Goal: Task Accomplishment & Management: Use online tool/utility

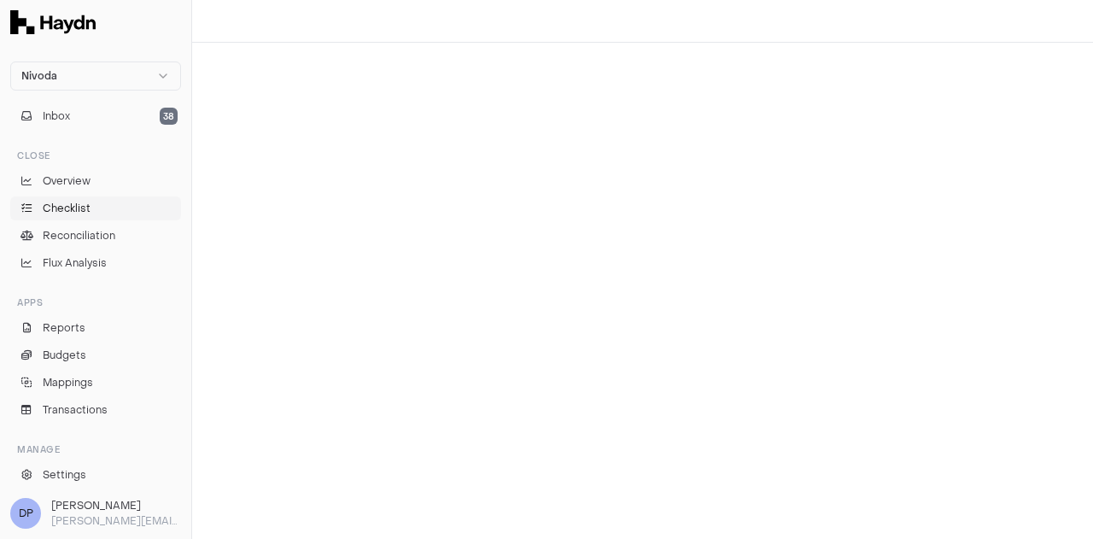
click at [88, 210] on span "Checklist" at bounding box center [67, 208] width 48 height 15
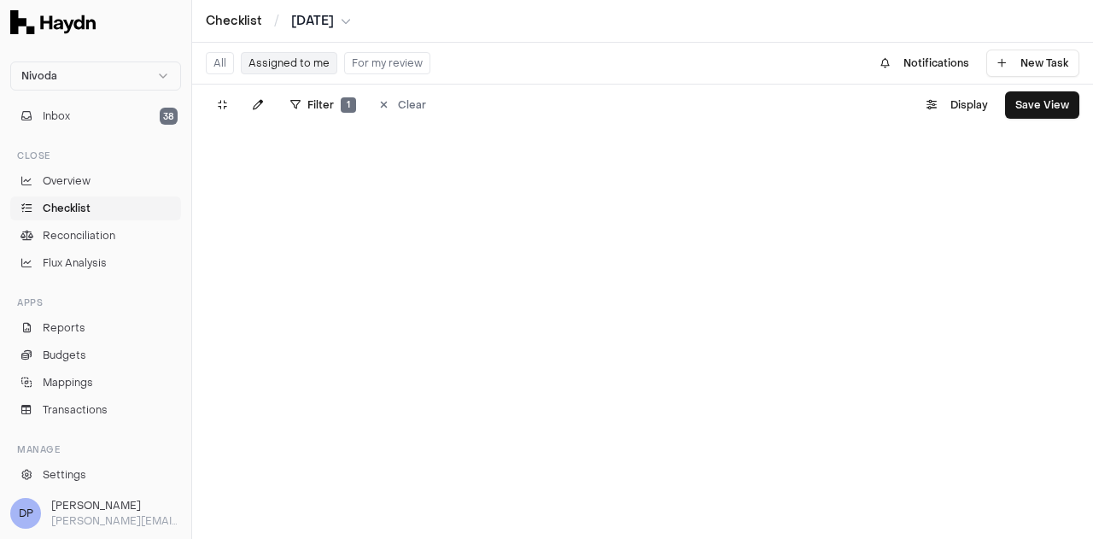
click at [385, 56] on button "For my review" at bounding box center [387, 63] width 86 height 22
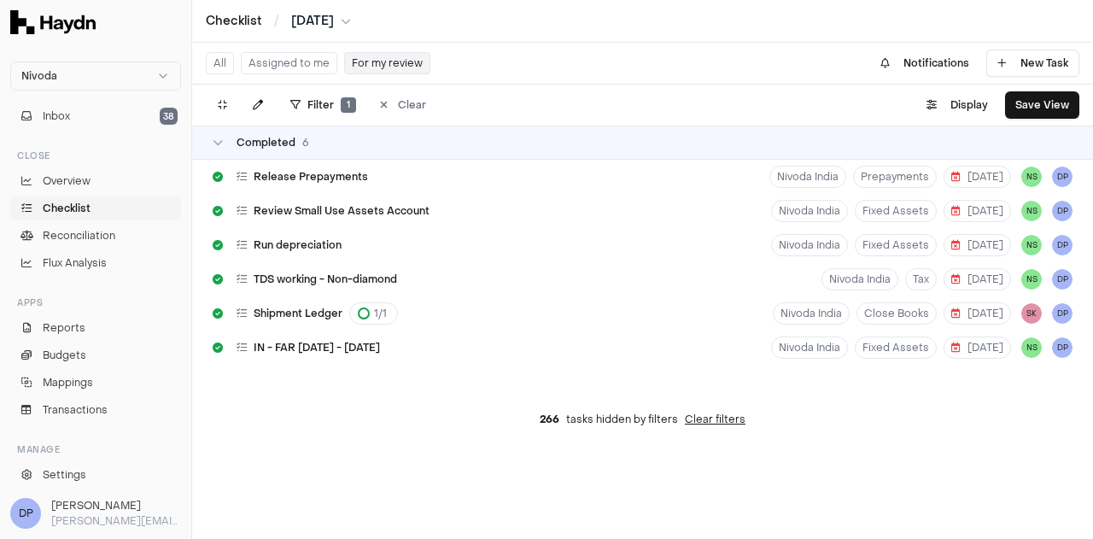
click at [291, 59] on button "Assigned to me" at bounding box center [289, 63] width 97 height 22
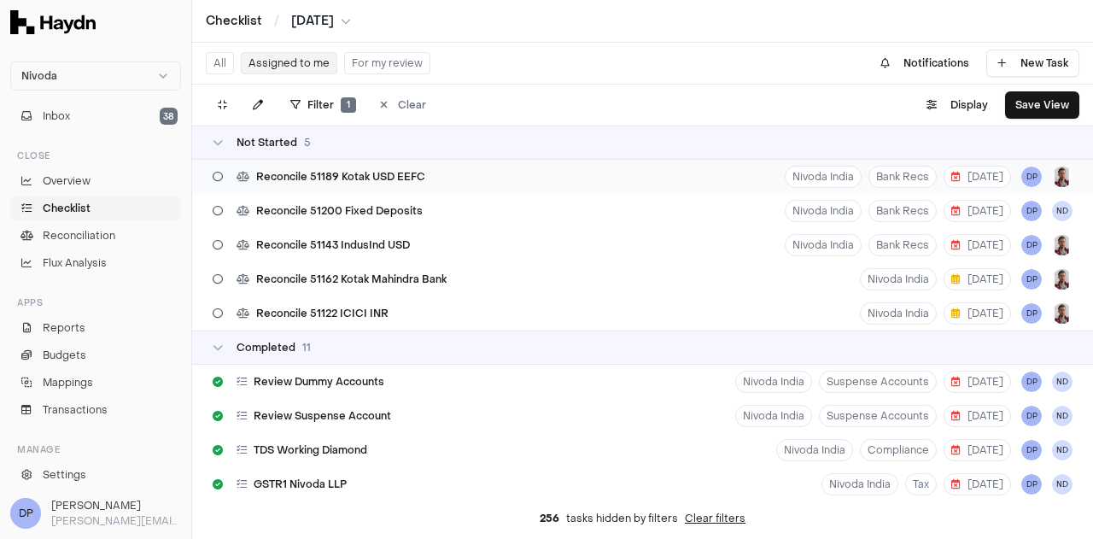
click at [447, 172] on div "Reconcile 51189 Kotak USD EEFC Nivoda India Bank Recs [DATE] DP" at bounding box center [642, 177] width 901 height 34
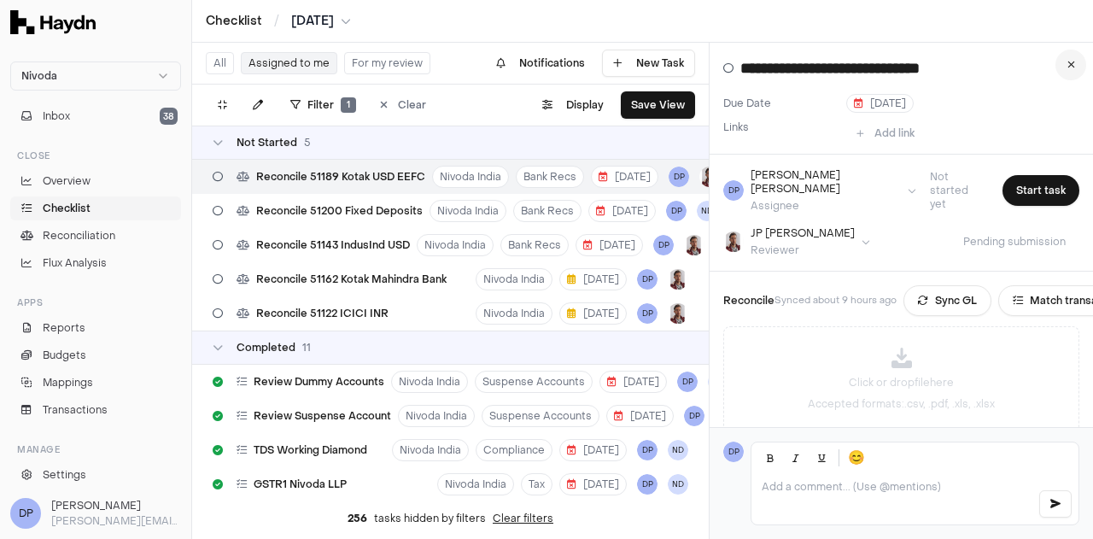
click at [1068, 68] on icon at bounding box center [1072, 65] width 8 height 10
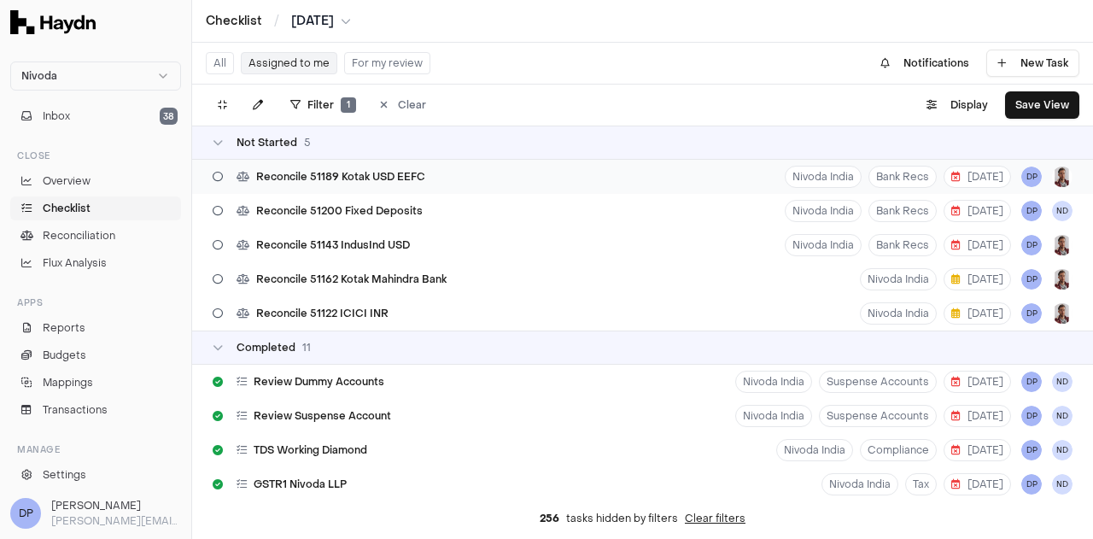
click at [414, 180] on span "Reconcile 51189 Kotak USD EEFC" at bounding box center [340, 177] width 169 height 14
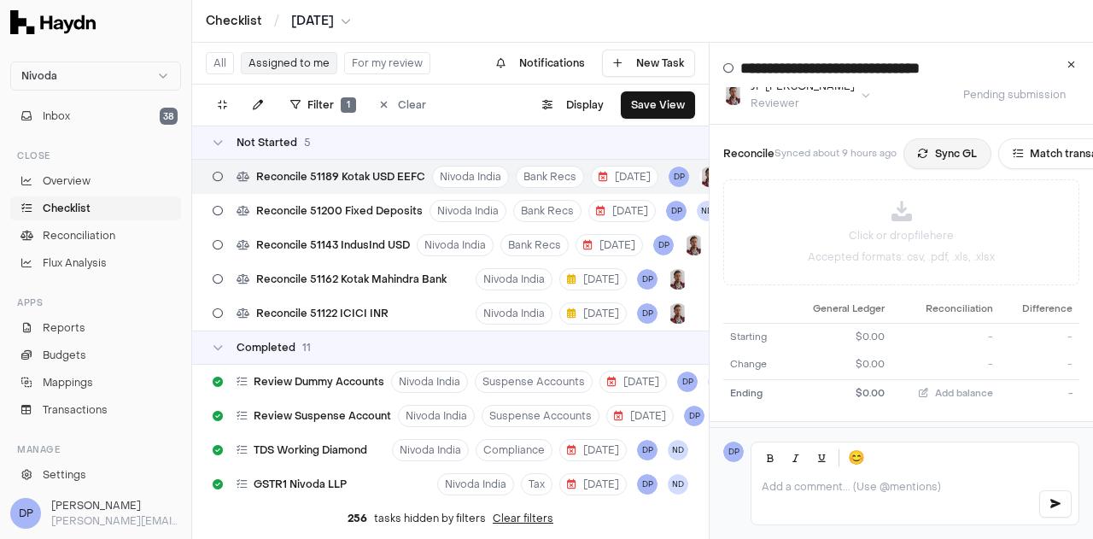
scroll to position [171, 0]
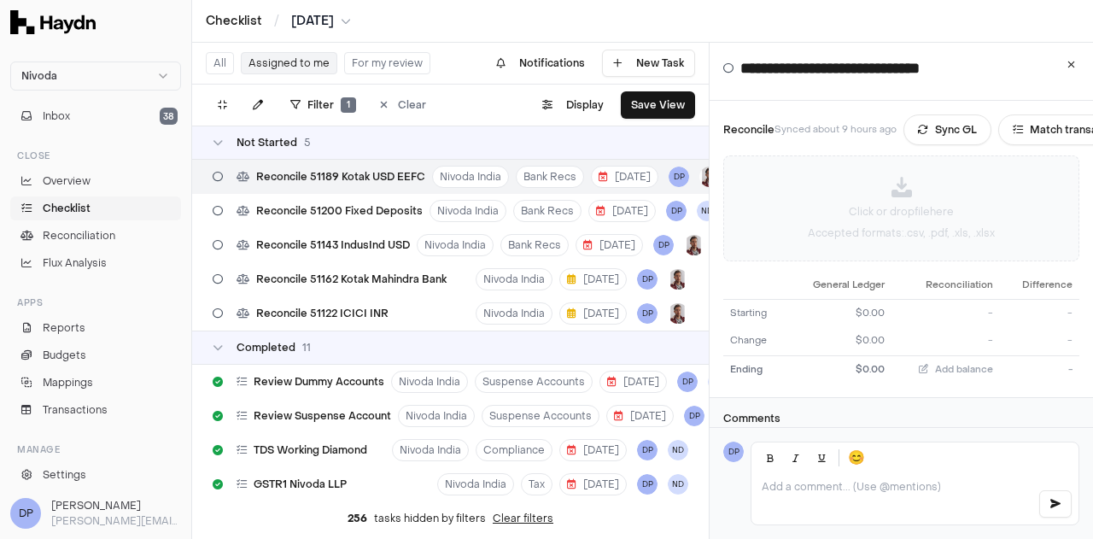
click at [876, 204] on p "Click or drop file here" at bounding box center [901, 211] width 105 height 15
click at [907, 204] on p "Click or drop file here" at bounding box center [901, 211] width 105 height 15
click at [878, 193] on icon at bounding box center [878, 197] width 9 height 9
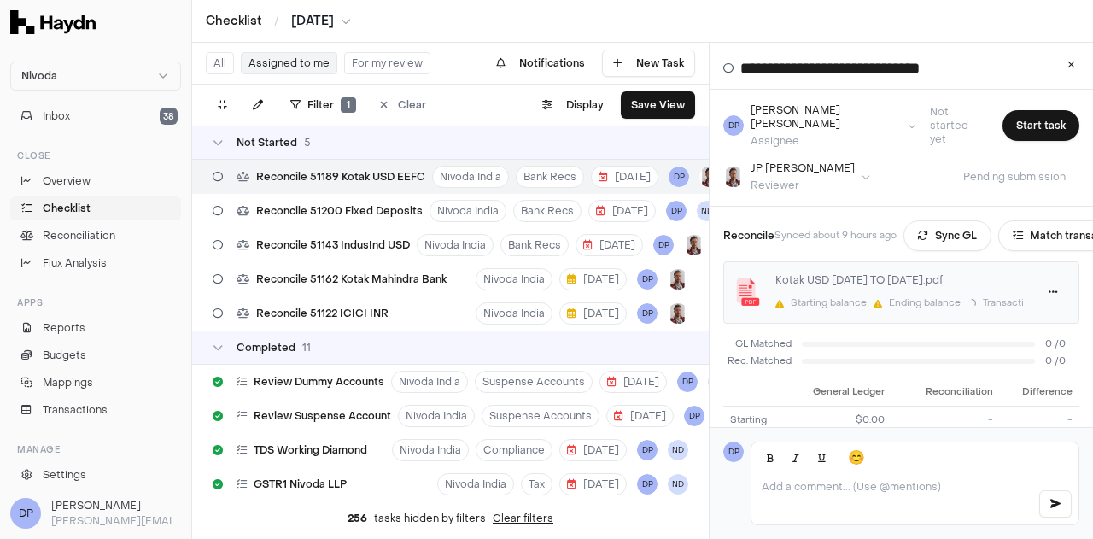
scroll to position [85, 0]
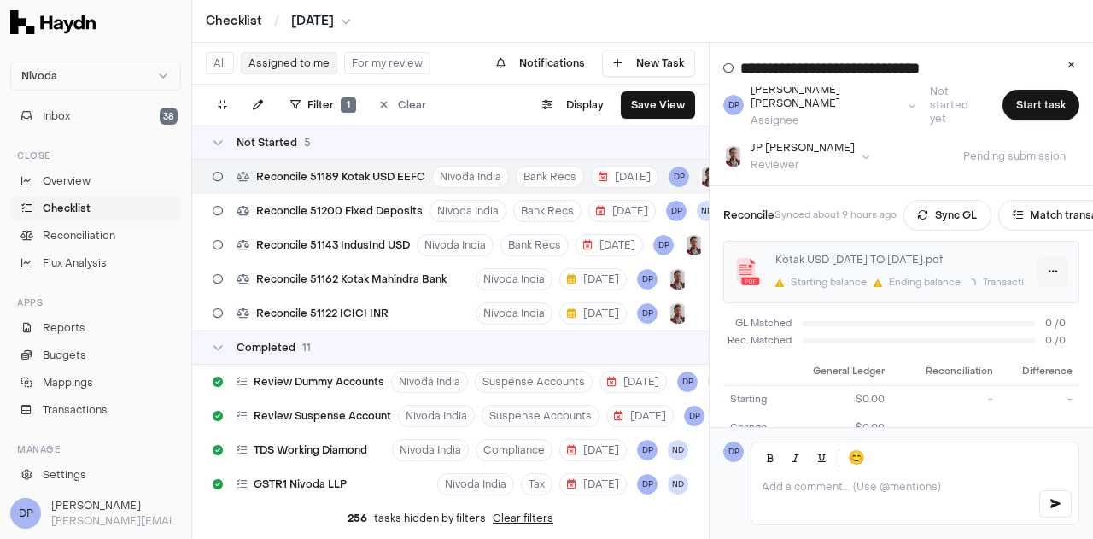
click at [1043, 262] on html "Nivoda Inbox 38 Close Overview Checklist Reconciliation Flux Analysis Apps Repo…" at bounding box center [546, 269] width 1093 height 539
click at [969, 314] on div "Reprocess" at bounding box center [1001, 318] width 101 height 24
click at [1039, 261] on html "Nivoda Inbox 38 Close Overview Checklist Reconciliation Flux Analysis Apps Repo…" at bounding box center [546, 269] width 1093 height 539
click at [990, 339] on div "Delete" at bounding box center [1001, 342] width 101 height 24
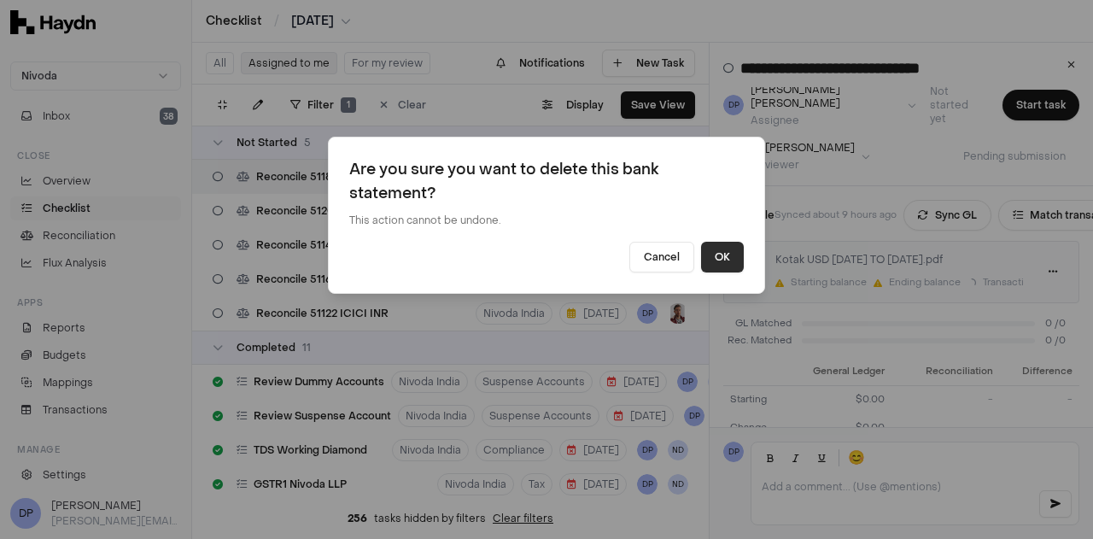
click at [720, 255] on button "OK" at bounding box center [722, 257] width 43 height 31
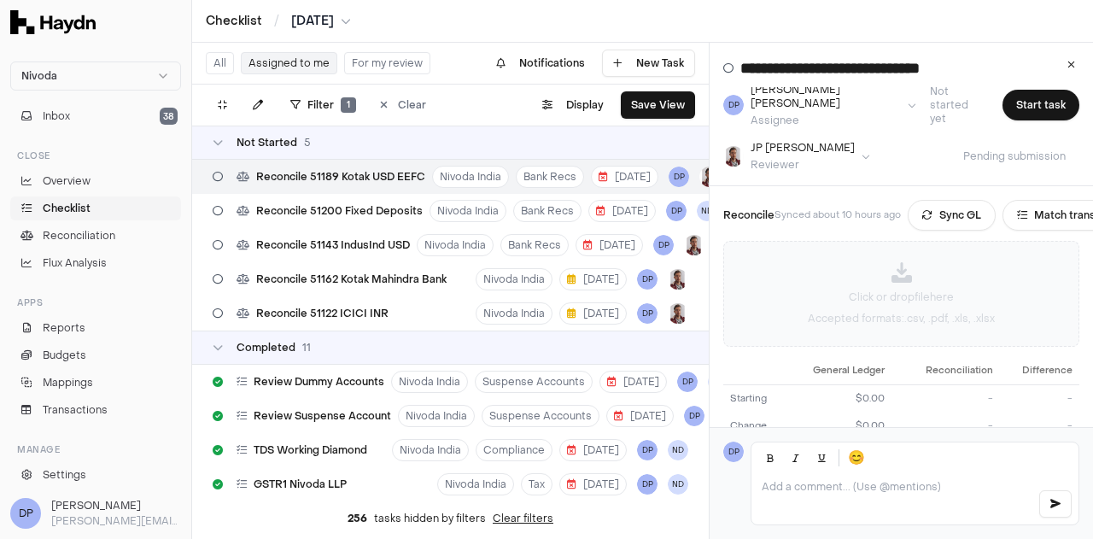
click at [909, 290] on p "Click or drop file here" at bounding box center [901, 297] width 105 height 15
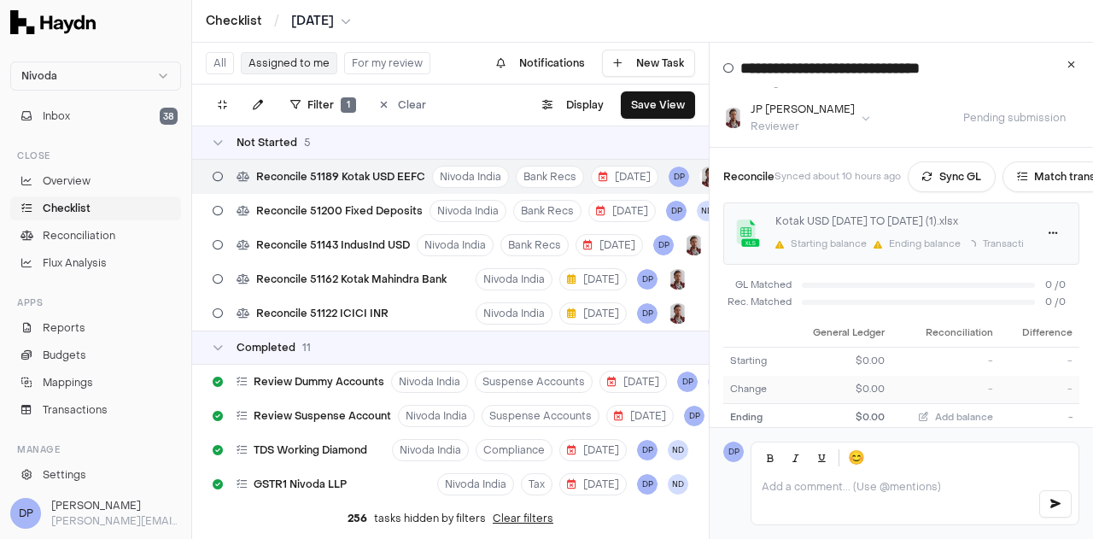
scroll to position [171, 0]
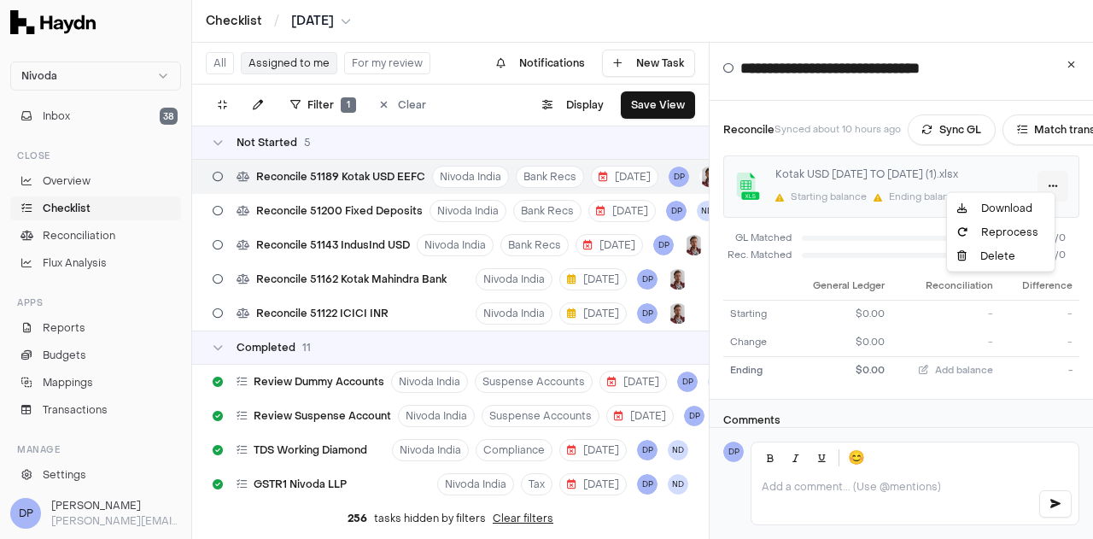
click at [1045, 172] on html "Nivoda Inbox 38 Close Overview Checklist Reconciliation Flux Analysis Apps Repo…" at bounding box center [546, 269] width 1093 height 539
click at [971, 261] on div "Delete" at bounding box center [1001, 256] width 101 height 24
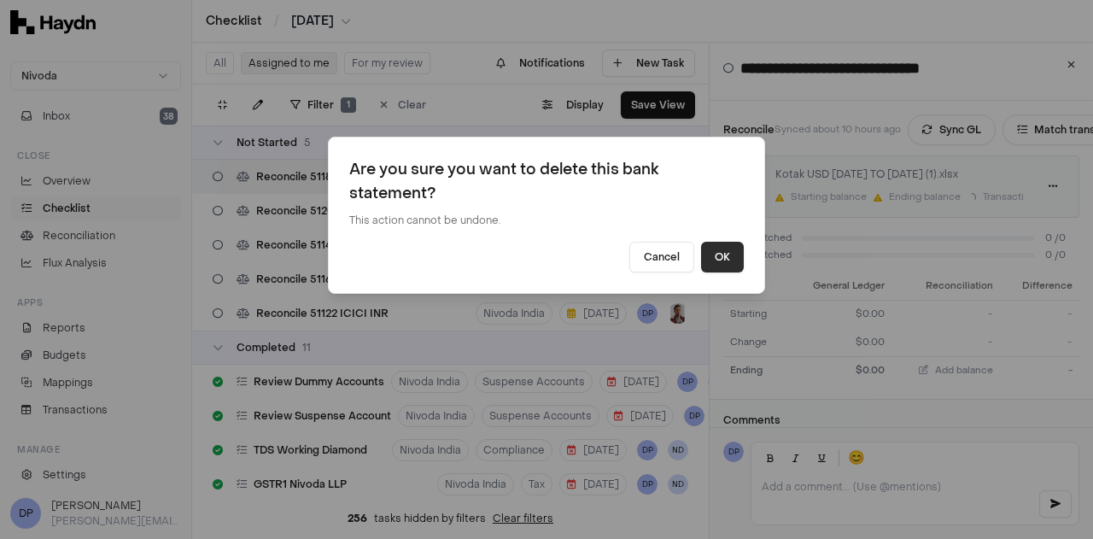
click at [727, 260] on button "OK" at bounding box center [722, 257] width 43 height 31
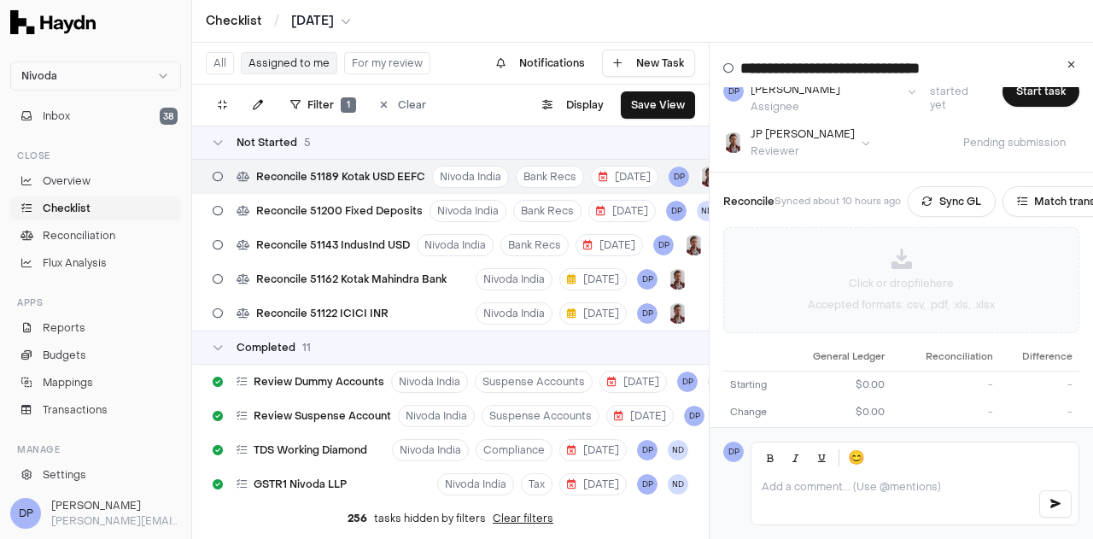
scroll to position [25, 0]
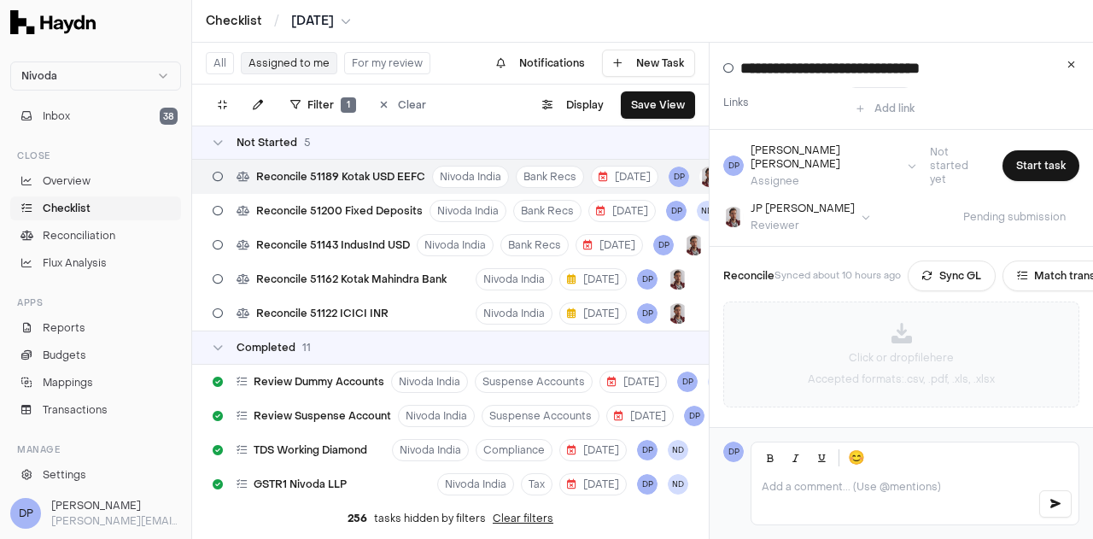
click at [902, 325] on icon at bounding box center [902, 333] width 20 height 20
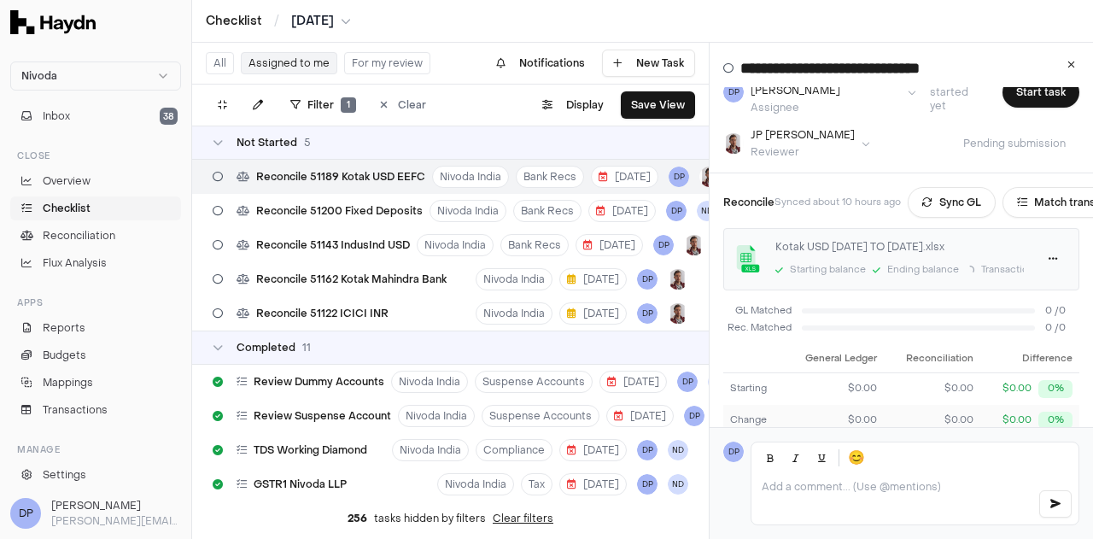
scroll to position [0, 0]
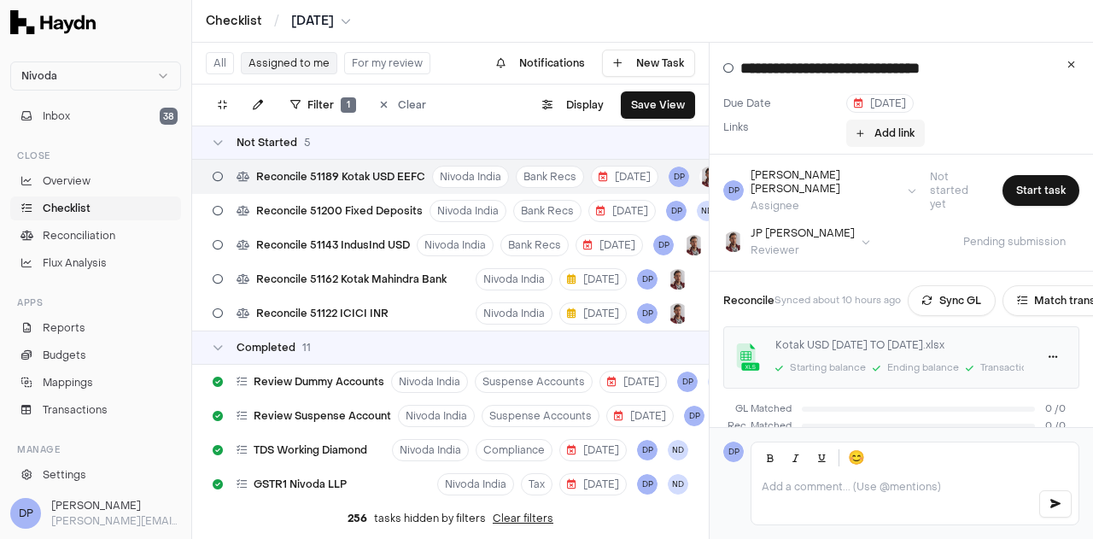
click at [874, 136] on button "Add link" at bounding box center [885, 133] width 79 height 27
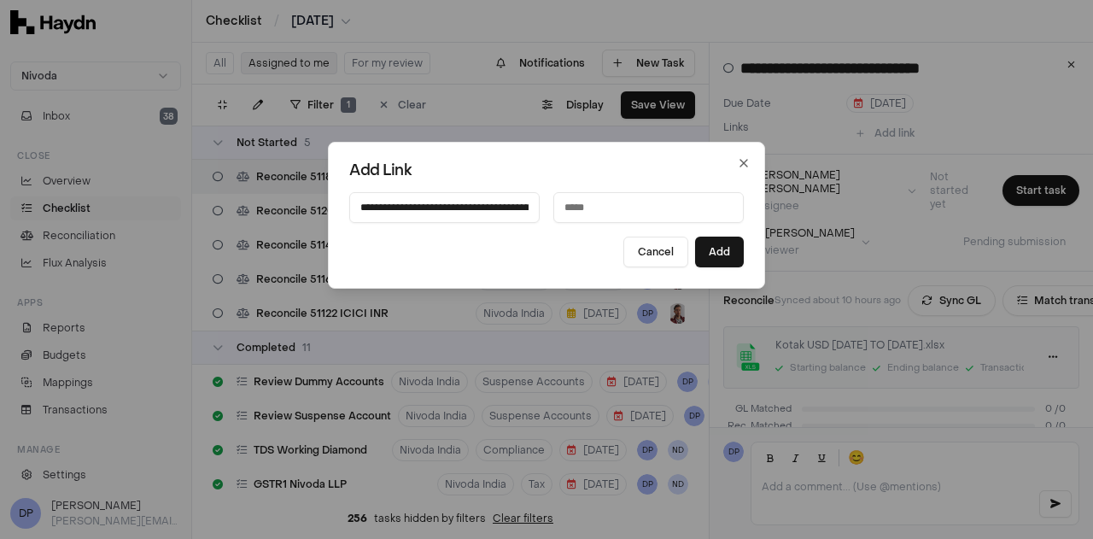
scroll to position [0, 248]
type input "**********"
click at [606, 207] on input at bounding box center [648, 207] width 190 height 31
type input "**********"
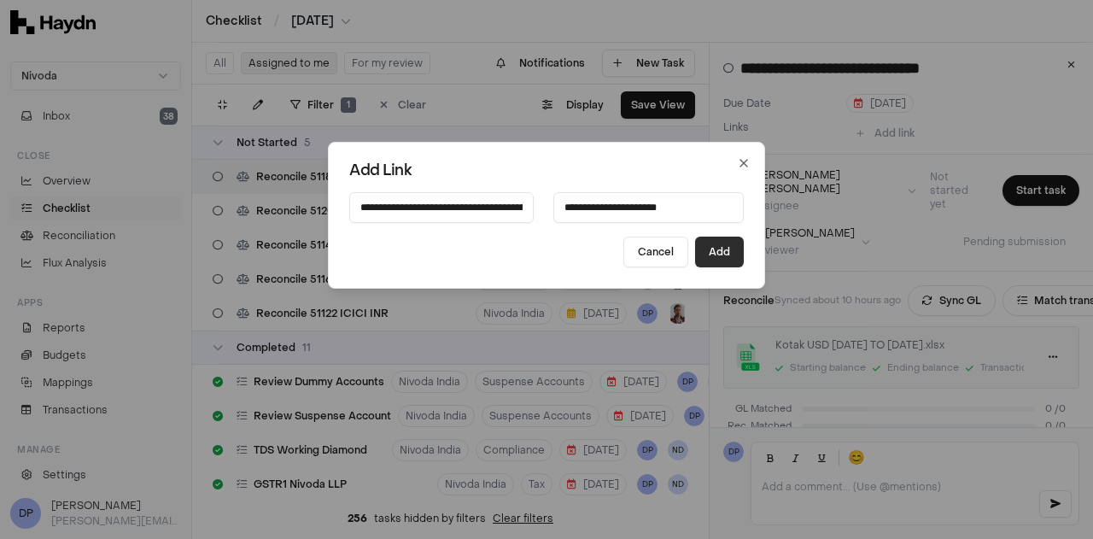
click at [695, 255] on button "Add" at bounding box center [719, 252] width 49 height 31
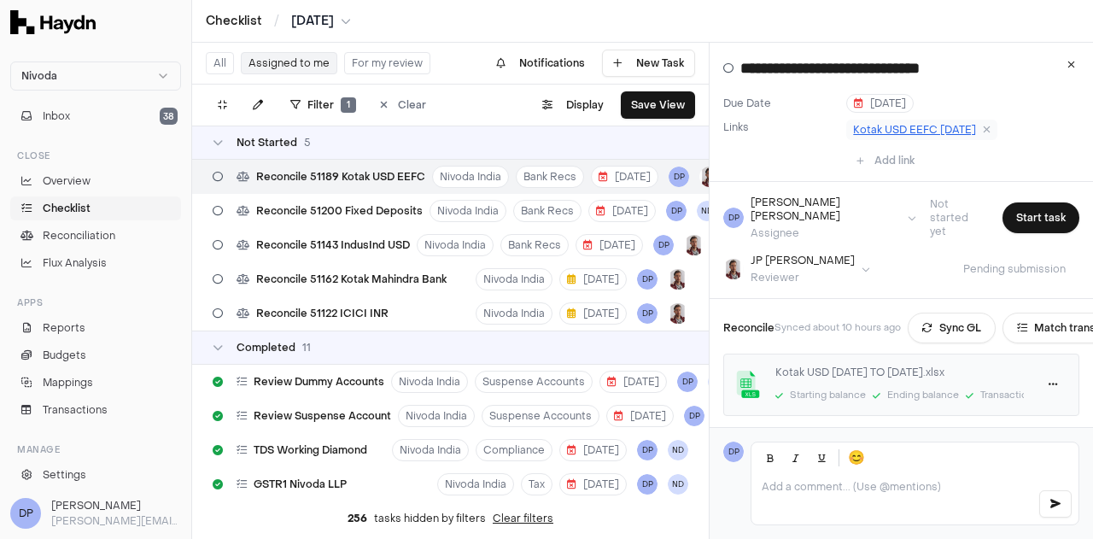
click at [872, 125] on span "Kotak USD EEFC [DATE]" at bounding box center [914, 130] width 123 height 14
click at [1012, 220] on button "Start task" at bounding box center [1041, 217] width 77 height 31
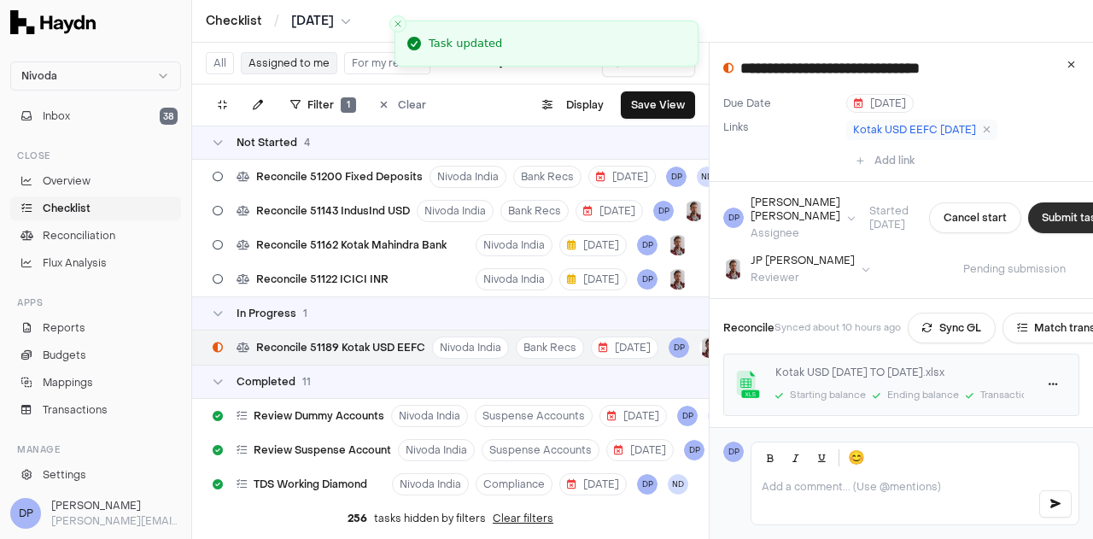
click at [1028, 218] on button "Submit task" at bounding box center [1071, 217] width 87 height 31
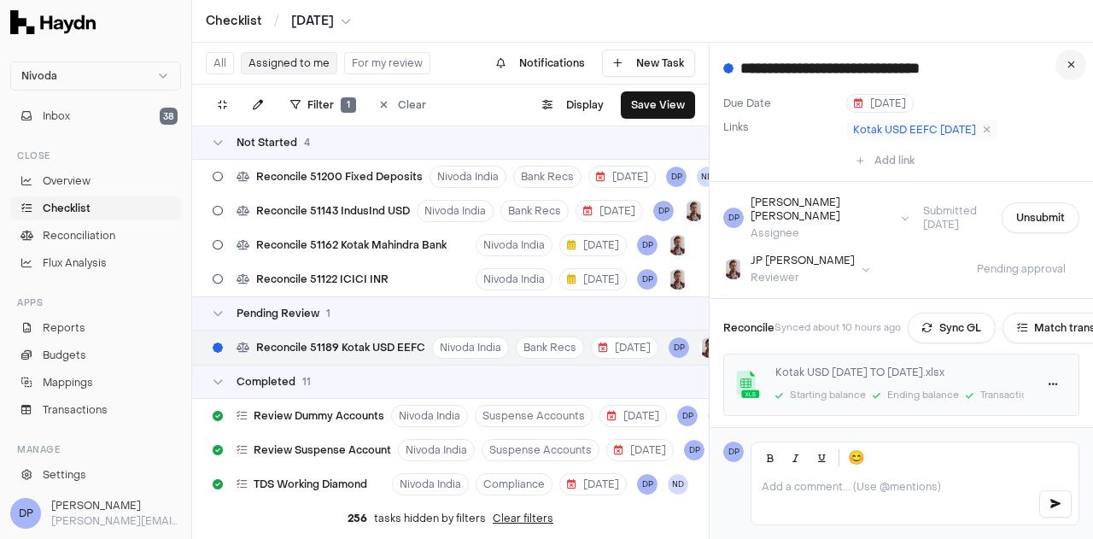
click at [1063, 74] on button at bounding box center [1071, 65] width 31 height 31
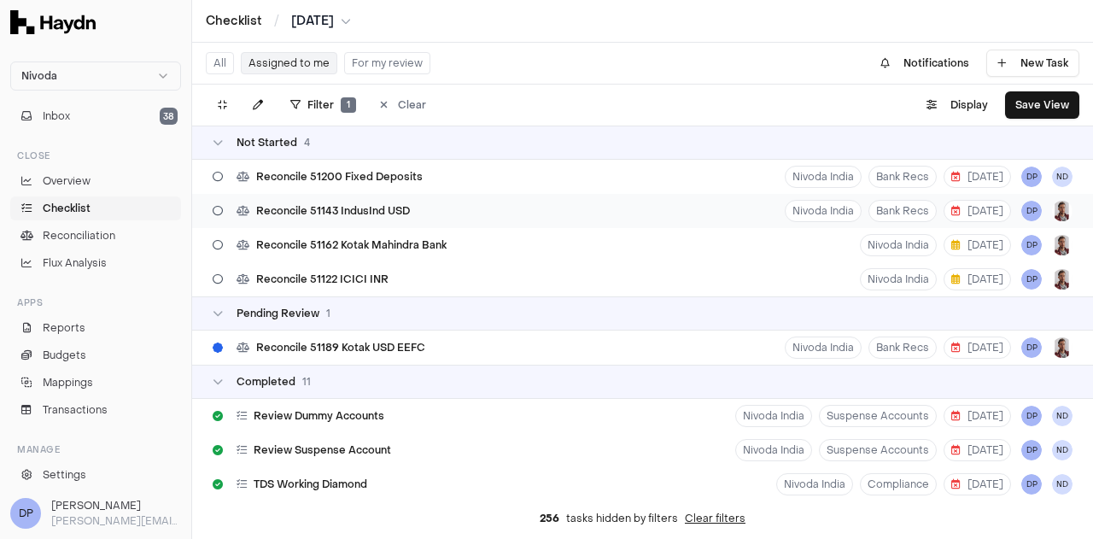
click at [417, 208] on div "Reconcile 51143 IndusInd USD Nivoda India Bank Recs [DATE] DP" at bounding box center [642, 211] width 901 height 34
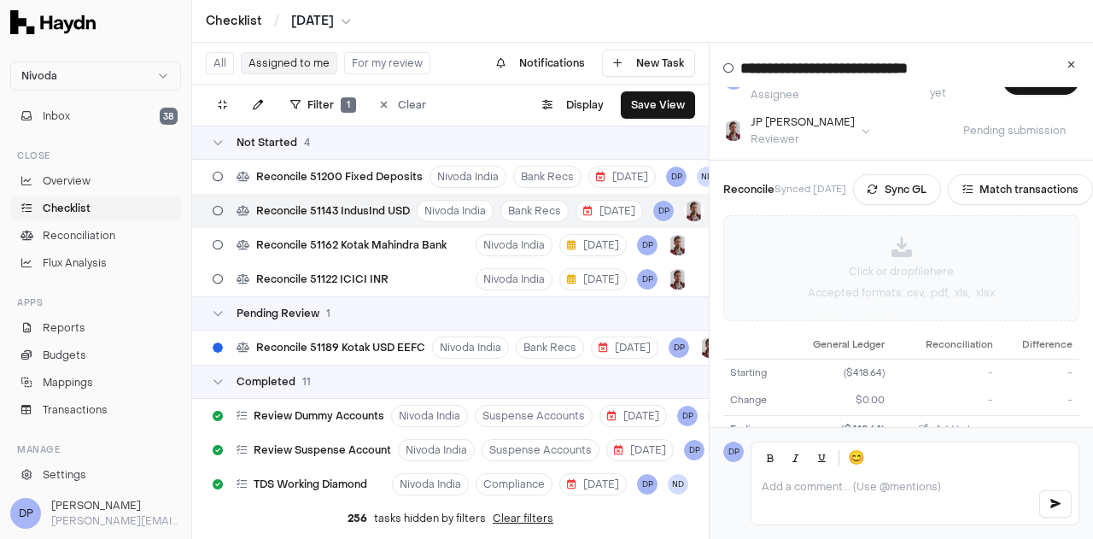
scroll to position [196, 0]
